Goal: Task Accomplishment & Management: Manage account settings

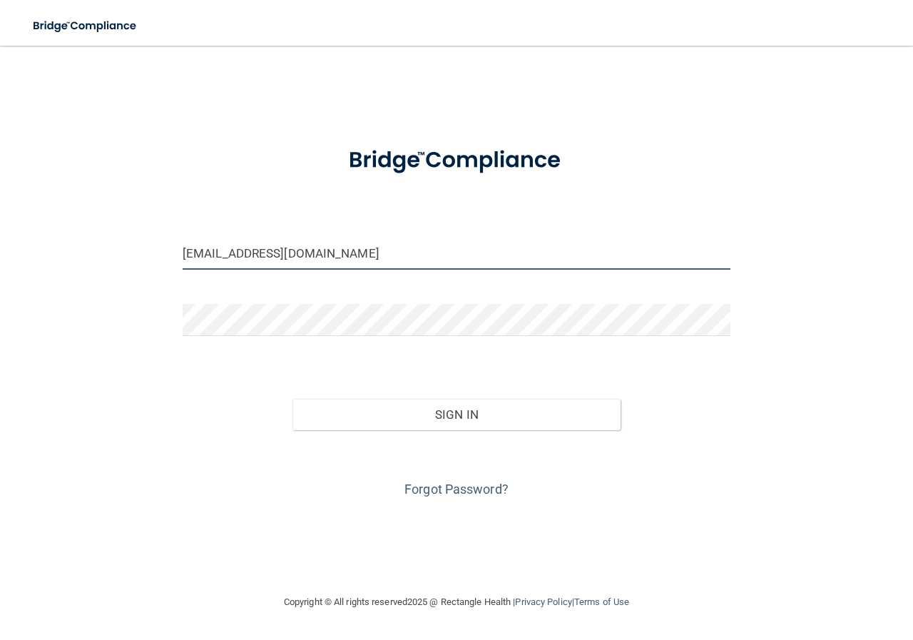
drag, startPoint x: 292, startPoint y: 254, endPoint x: 0, endPoint y: 265, distance: 291.9
click at [0, 265] on main "[EMAIL_ADDRESS][DOMAIN_NAME] Invalid email/password. You don't have permission …" at bounding box center [456, 343] width 913 height 594
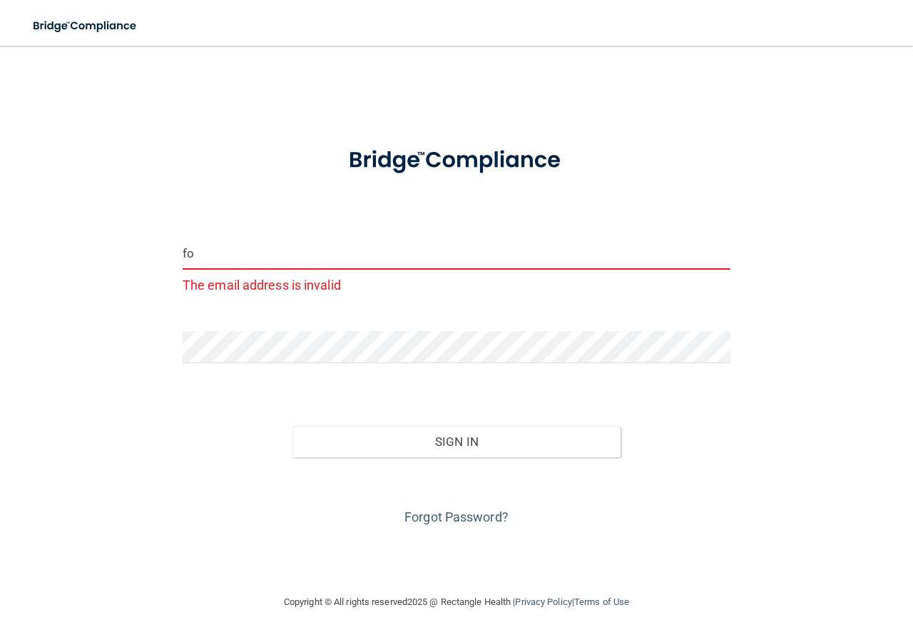
type input "f"
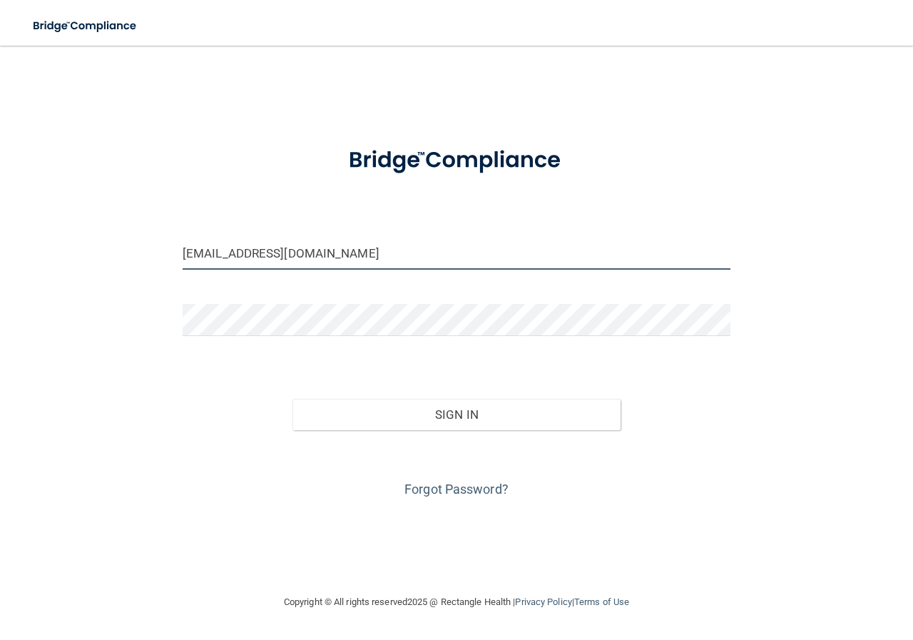
type input "[EMAIL_ADDRESS][DOMAIN_NAME]"
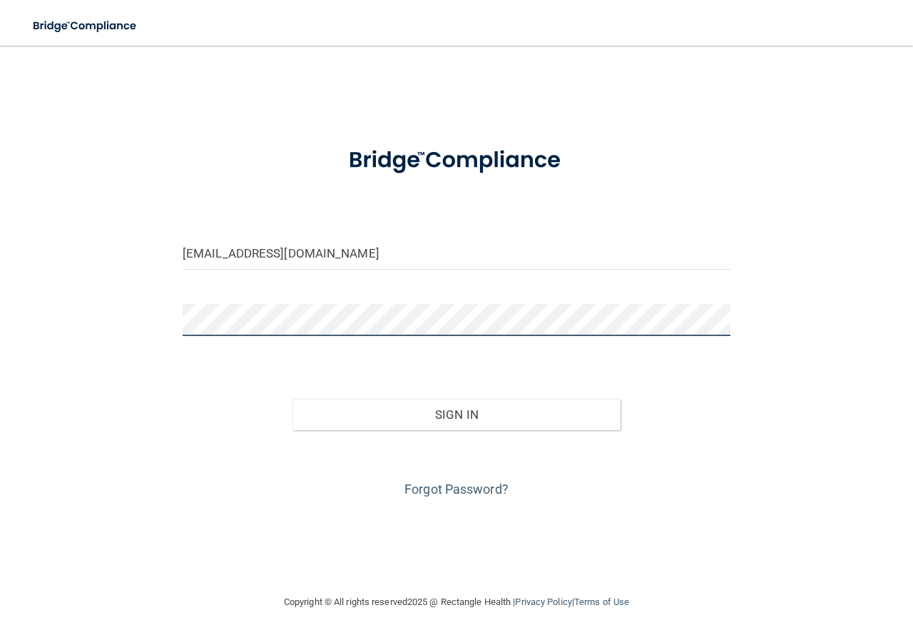
click at [292, 399] on button "Sign In" at bounding box center [456, 414] width 329 height 31
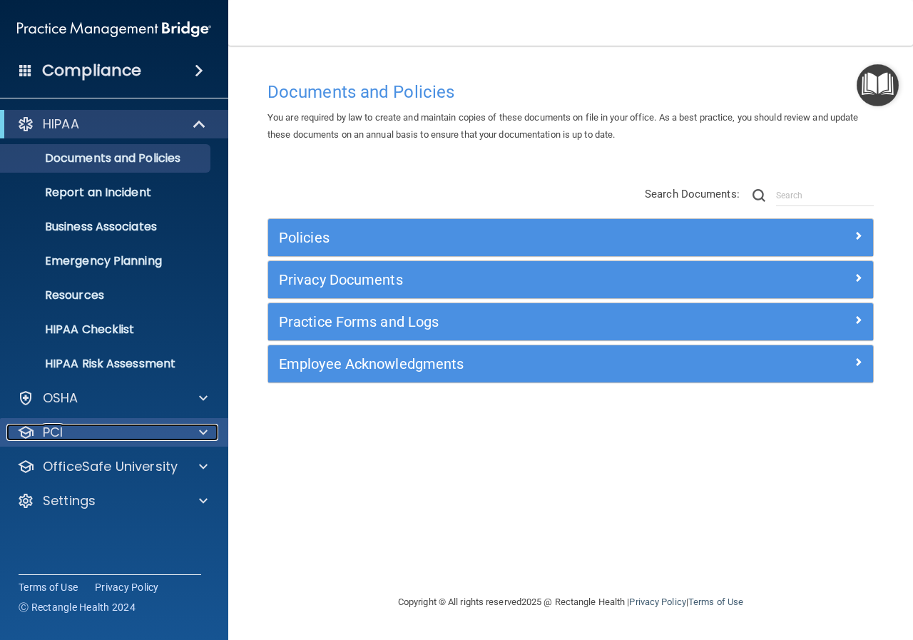
click at [93, 436] on div "PCI" at bounding box center [94, 432] width 177 height 17
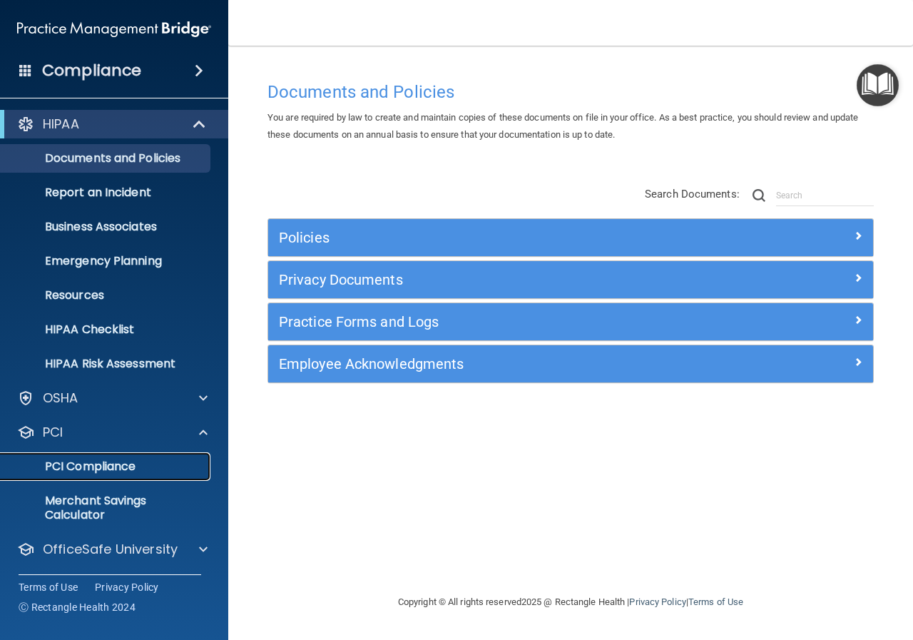
click at [97, 466] on p "PCI Compliance" at bounding box center [106, 466] width 195 height 14
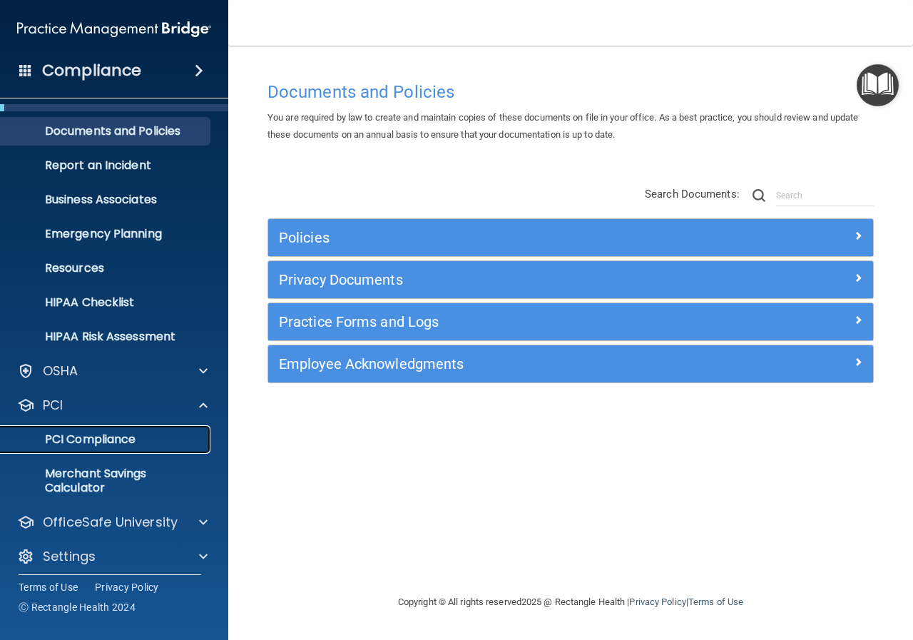
scroll to position [35, 0]
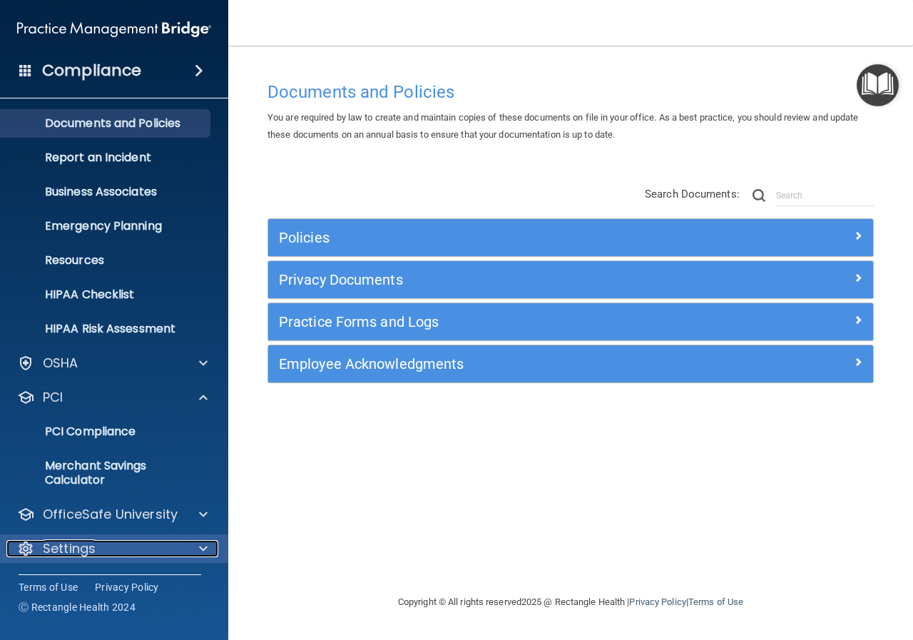
click at [76, 548] on p "Settings" at bounding box center [69, 548] width 53 height 17
click at [197, 545] on div at bounding box center [201, 548] width 36 height 17
click at [203, 545] on span at bounding box center [203, 548] width 9 height 17
click at [593, 58] on main "Documents and Policies You are required by law to create and maintain copies of…" at bounding box center [570, 343] width 685 height 594
click at [127, 72] on h4 "Compliance" at bounding box center [91, 71] width 99 height 20
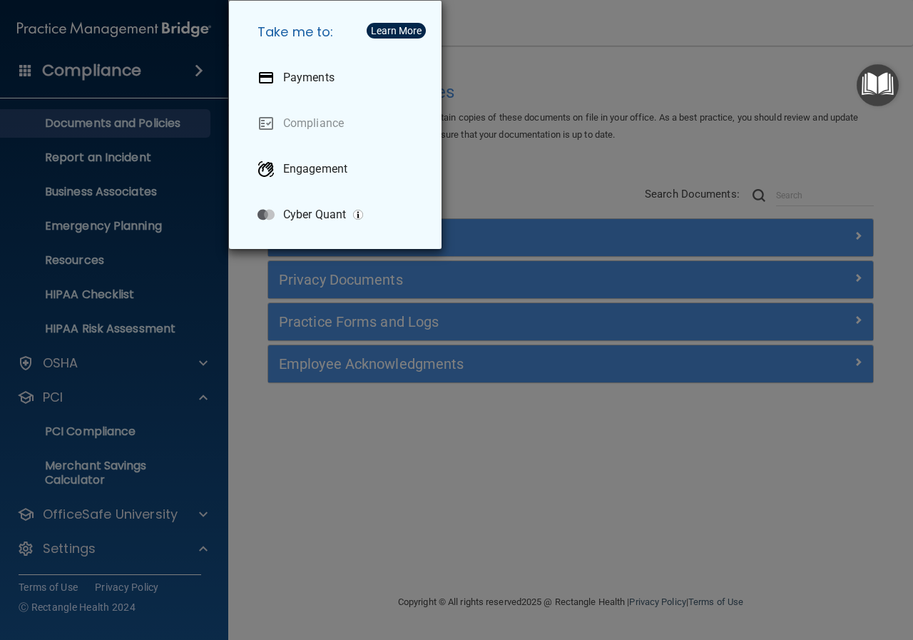
click at [541, 50] on div "Take me to: Payments Compliance Engagement Cyber Quant" at bounding box center [456, 320] width 913 height 640
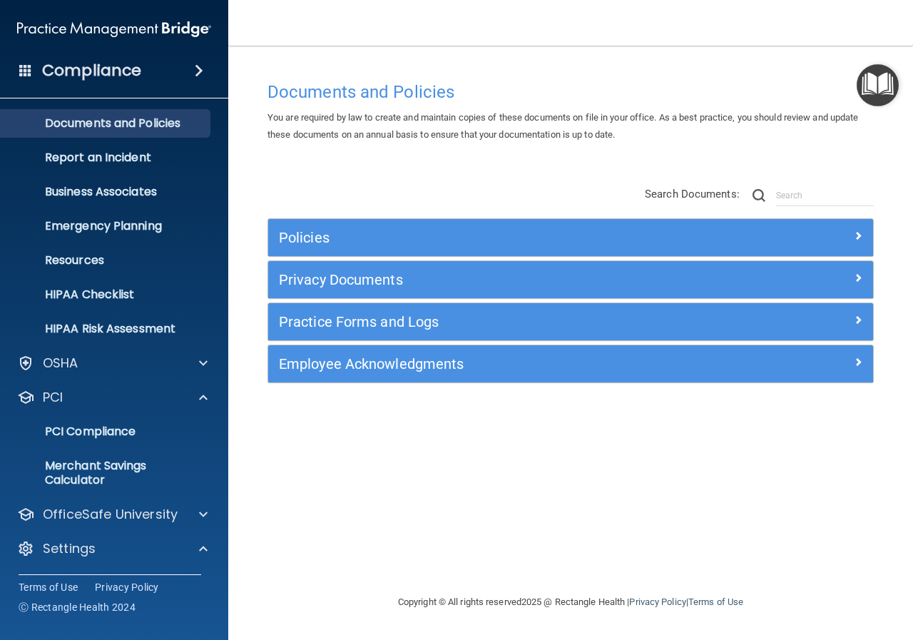
click at [144, 68] on div "Compliance" at bounding box center [114, 70] width 228 height 31
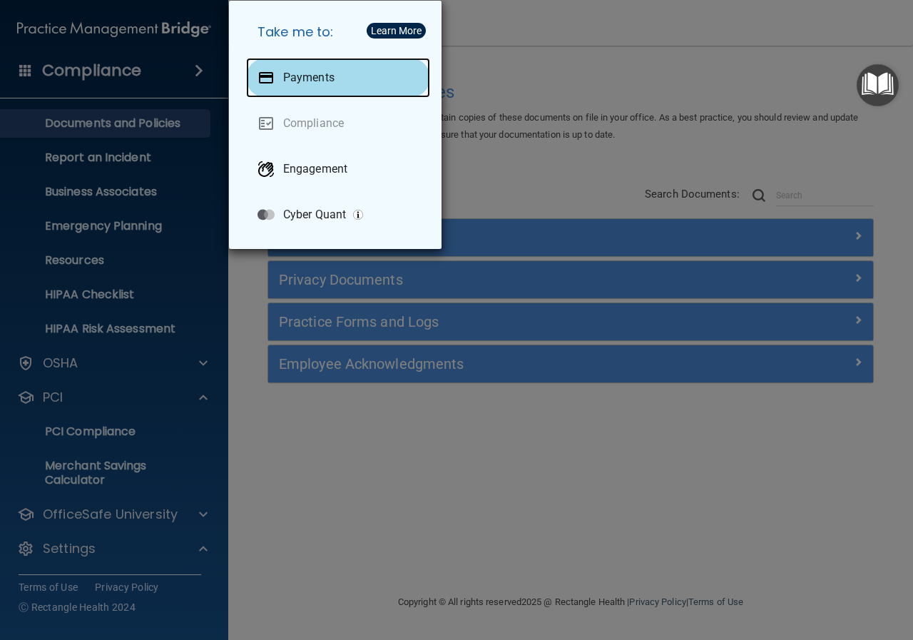
click at [392, 76] on div "Payments" at bounding box center [338, 78] width 184 height 40
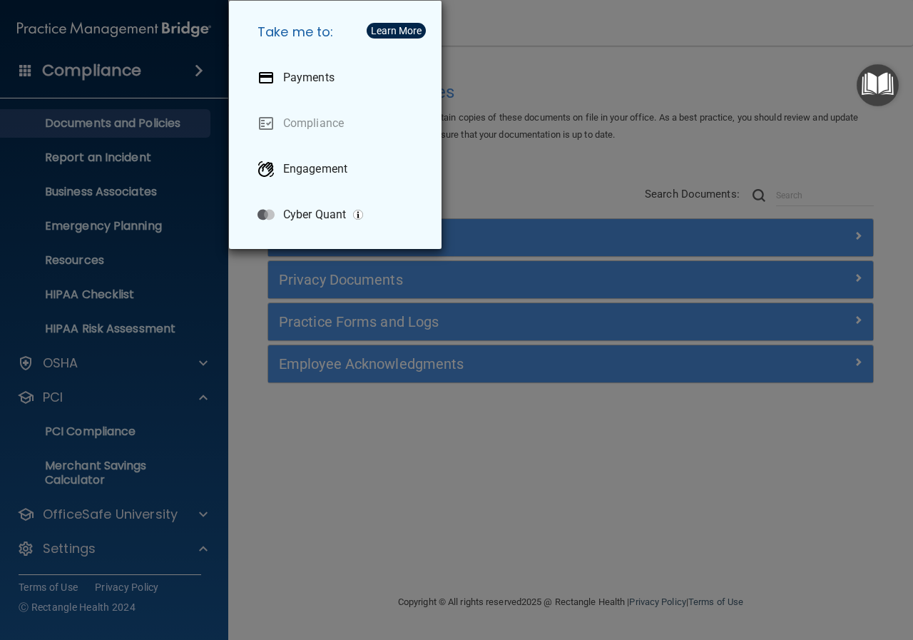
click at [633, 47] on div "Take me to: Payments Compliance Engagement Cyber Quant" at bounding box center [456, 320] width 913 height 640
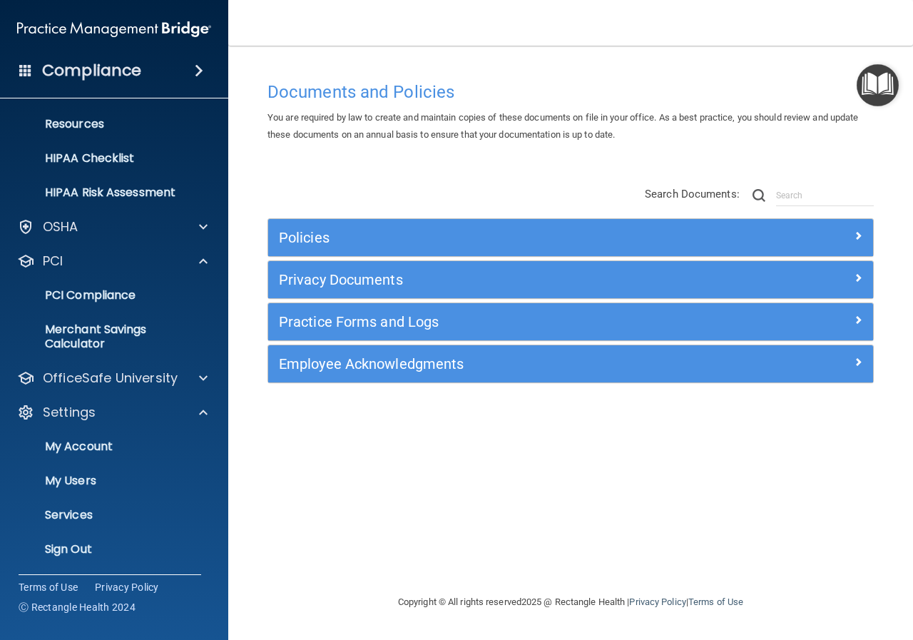
scroll to position [172, 0]
click at [57, 541] on p "Sign Out" at bounding box center [106, 548] width 195 height 14
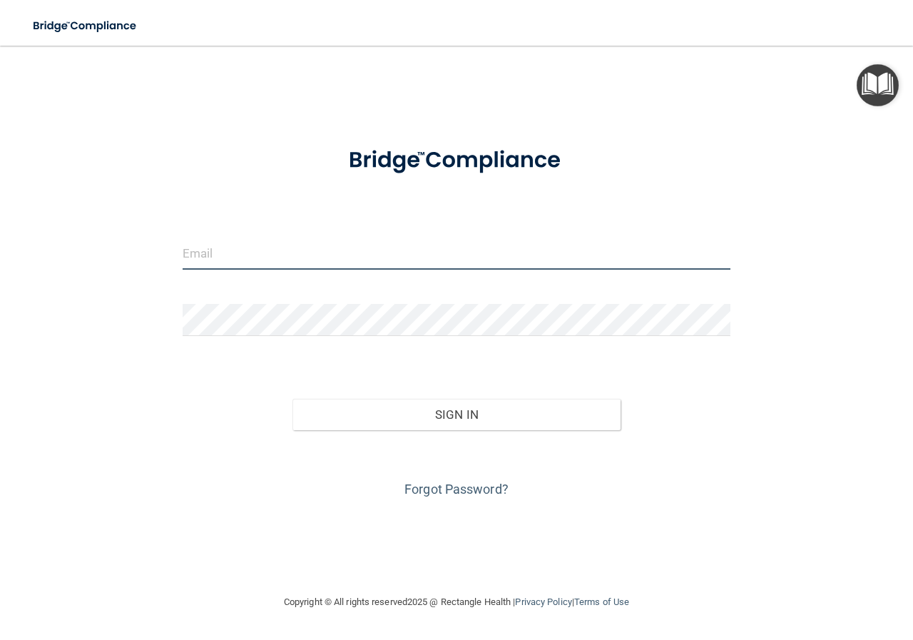
type input "[EMAIL_ADDRESS][DOMAIN_NAME]"
